Goal: Obtain resource: Obtain resource

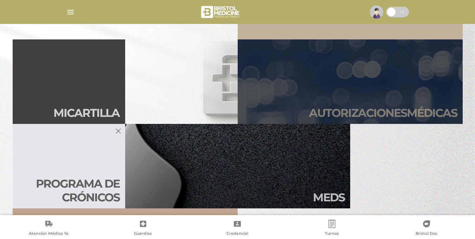
scroll to position [176, 0]
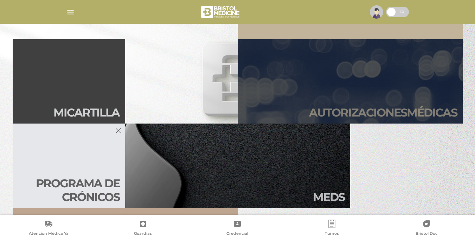
click at [356, 114] on h2 "Autori zaciones médicas" at bounding box center [383, 112] width 148 height 13
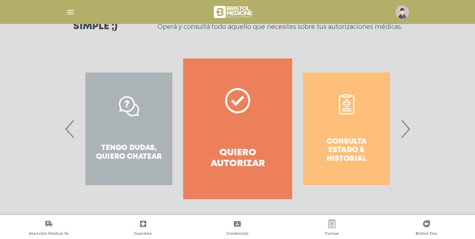
scroll to position [114, 0]
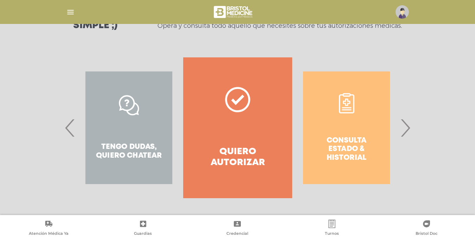
click at [356, 140] on div "Consulta estado & historial" at bounding box center [346, 127] width 109 height 141
click at [410, 131] on span "›" at bounding box center [405, 128] width 14 height 38
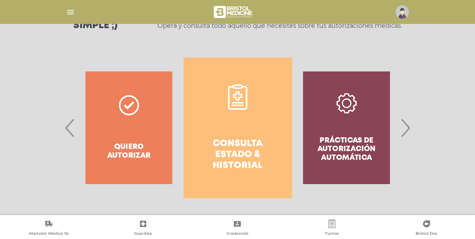
click at [226, 133] on link "Consulta estado & historial" at bounding box center [237, 127] width 109 height 141
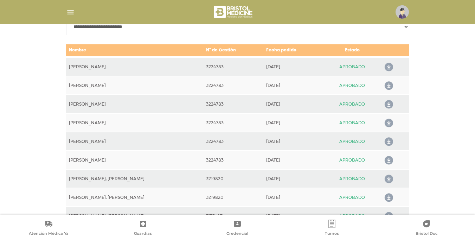
scroll to position [347, 0]
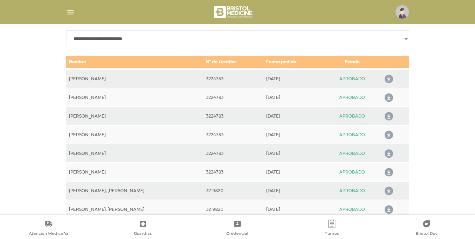
click at [387, 172] on icon at bounding box center [387, 172] width 11 height 11
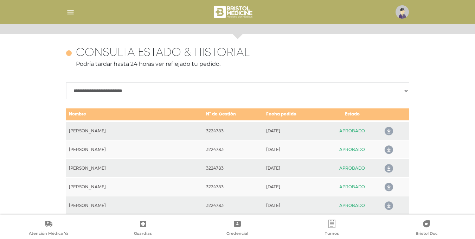
scroll to position [155, 0]
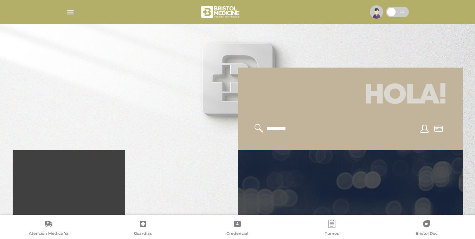
scroll to position [105, 0]
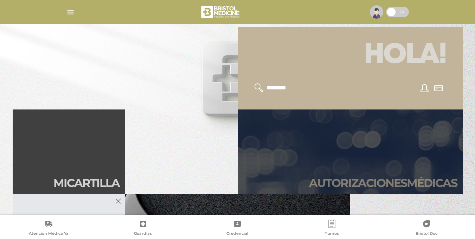
click at [364, 176] on h2 "Autori zaciones médicas" at bounding box center [383, 182] width 148 height 13
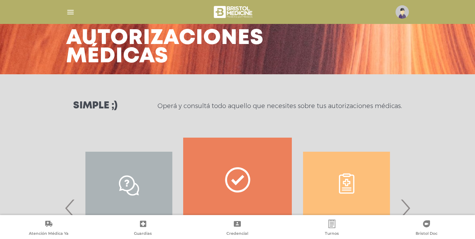
scroll to position [105, 0]
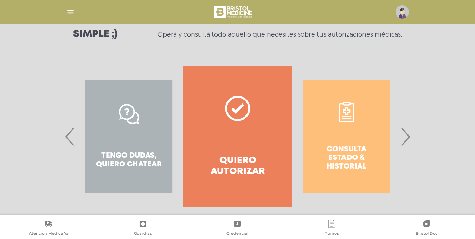
click at [408, 138] on span "›" at bounding box center [405, 136] width 14 height 38
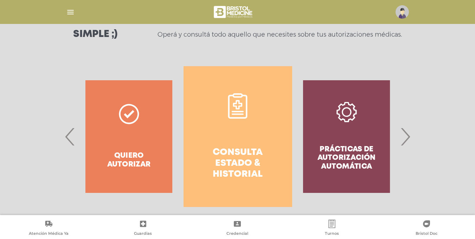
click at [219, 159] on h4 "Consulta estado & historial" at bounding box center [237, 163] width 83 height 33
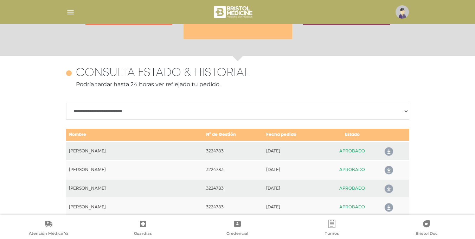
scroll to position [312, 0]
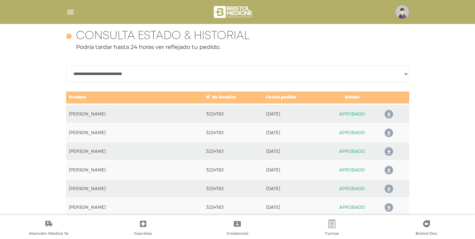
click at [388, 115] on icon at bounding box center [387, 114] width 11 height 11
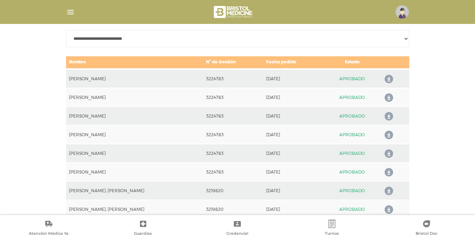
scroll to position [382, 0]
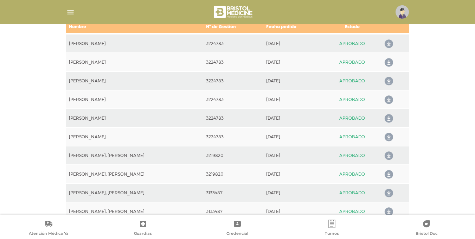
click at [387, 156] on icon at bounding box center [387, 155] width 11 height 11
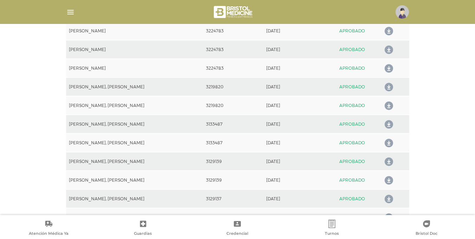
scroll to position [453, 0]
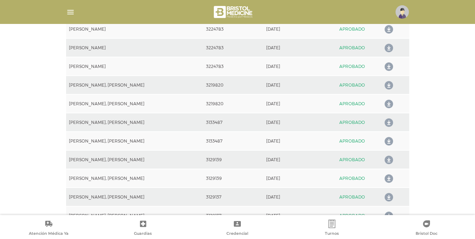
click at [386, 104] on icon at bounding box center [387, 103] width 11 height 11
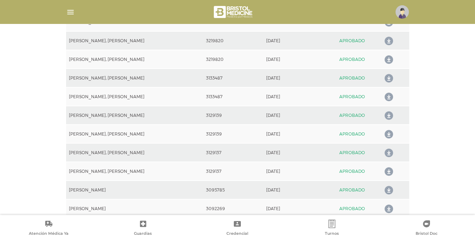
scroll to position [523, 0]
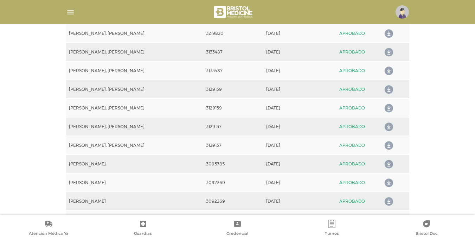
click at [388, 163] on icon at bounding box center [387, 164] width 11 height 11
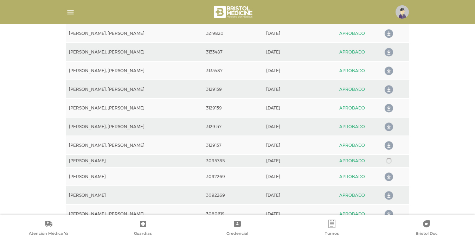
click at [388, 161] on link at bounding box center [388, 161] width 11 height 0
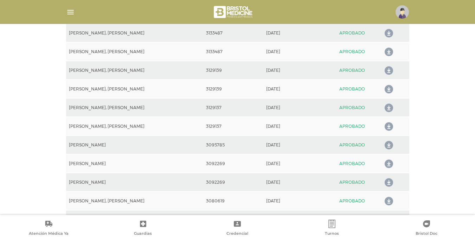
scroll to position [558, 0]
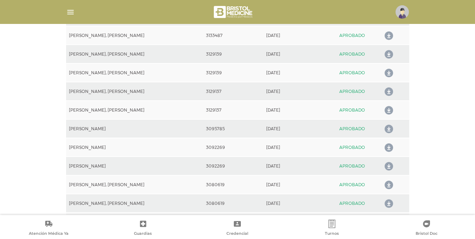
click at [387, 148] on icon at bounding box center [387, 147] width 11 height 11
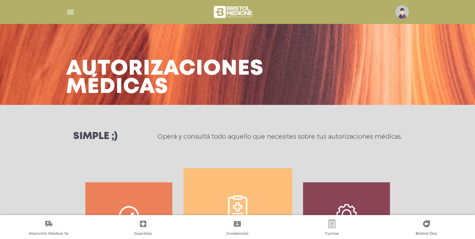
scroll to position [0, 0]
